Goal: Navigation & Orientation: Find specific page/section

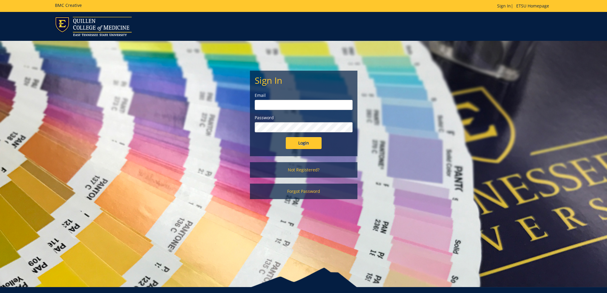
click at [283, 105] on input "email" at bounding box center [304, 105] width 98 height 10
type input "irizarryk@etsu.edu"
click at [286, 137] on input "Login" at bounding box center [304, 143] width 36 height 12
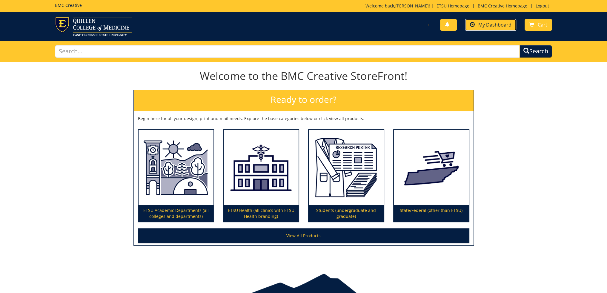
click at [492, 24] on span "My Dashboard" at bounding box center [494, 24] width 33 height 7
